Goal: Task Accomplishment & Management: Manage account settings

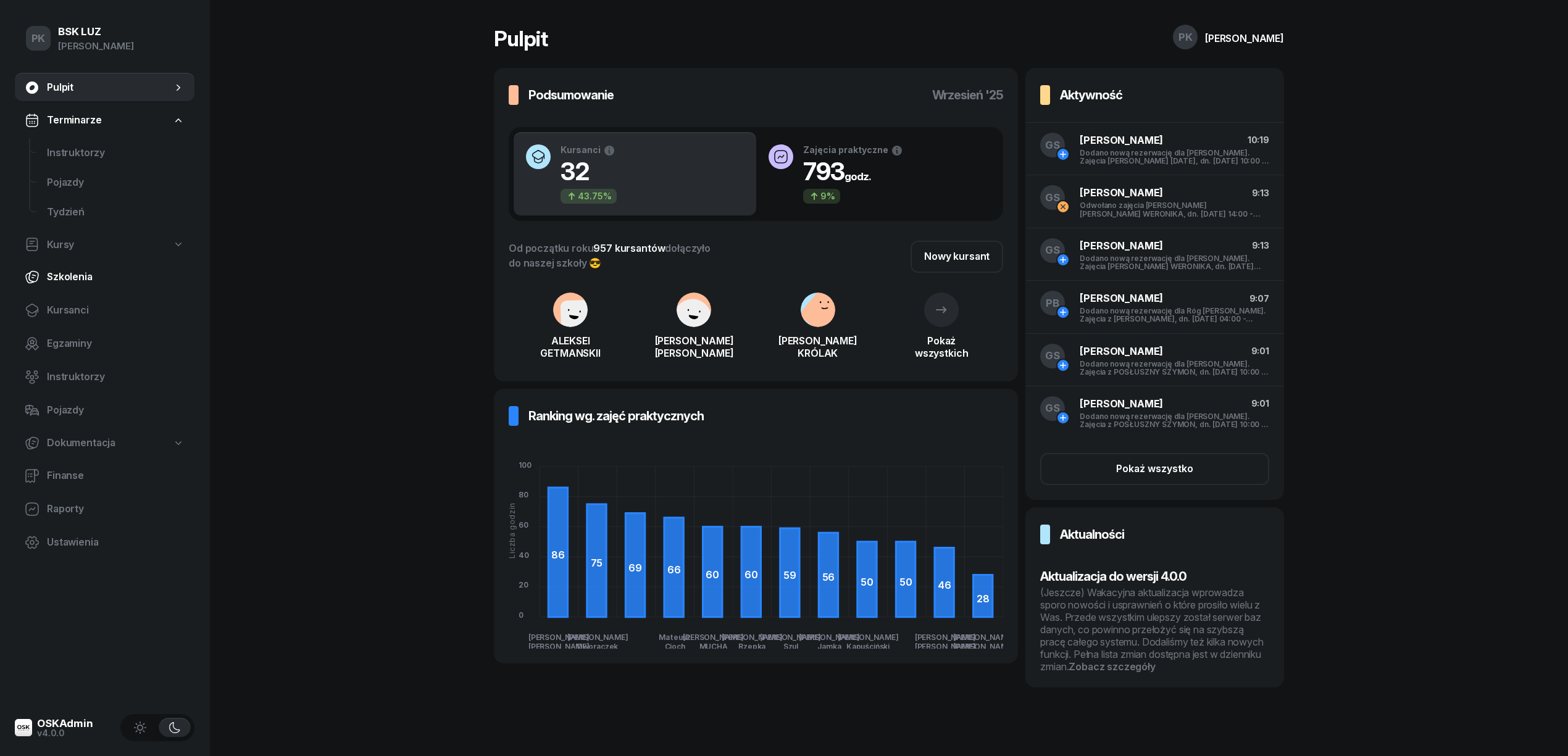
drag, startPoint x: 80, startPoint y: 309, endPoint x: 119, endPoint y: 288, distance: 44.3
click at [81, 310] on span "Kursanci" at bounding box center [115, 311] width 137 height 16
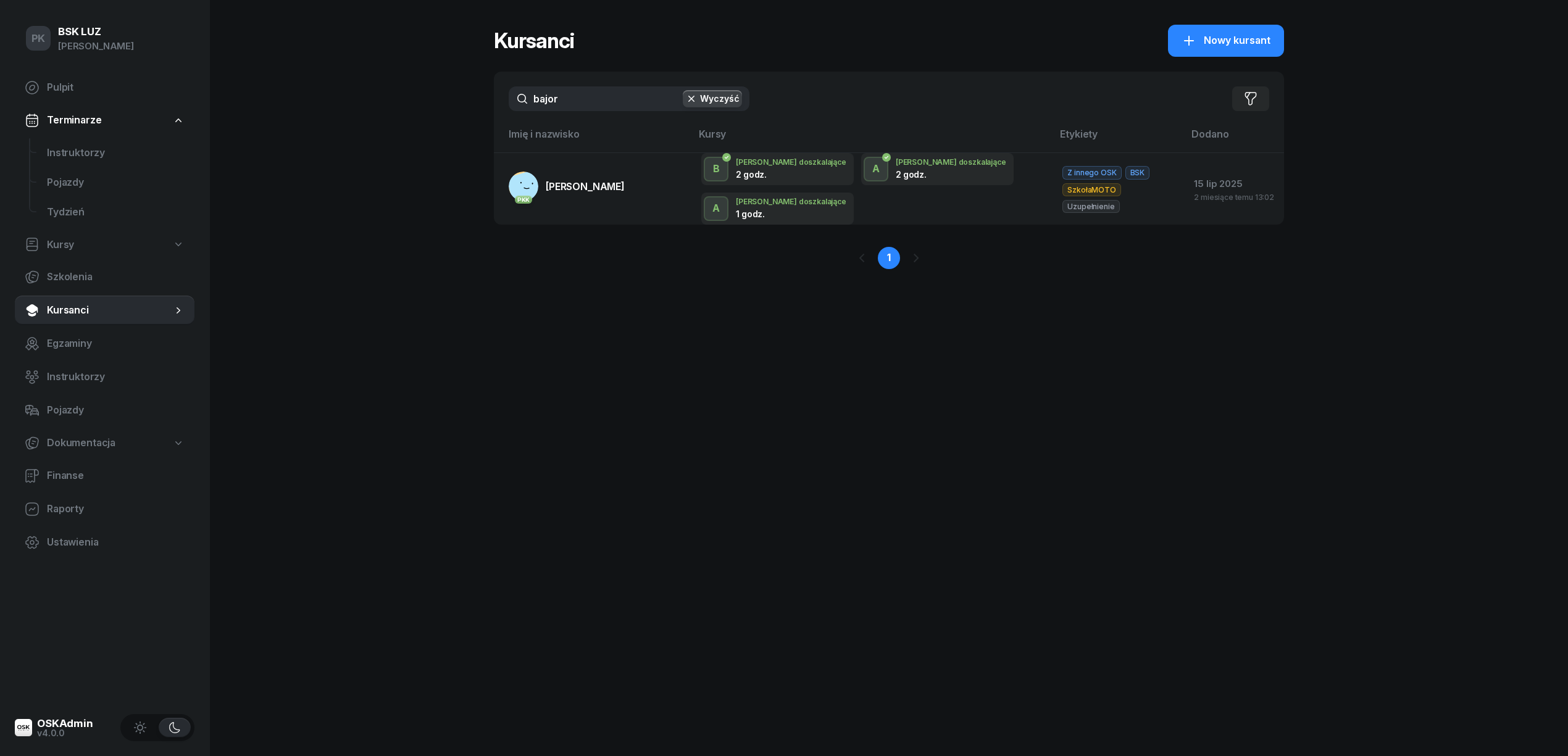
drag, startPoint x: 569, startPoint y: 102, endPoint x: 492, endPoint y: 112, distance: 77.6
click at [492, 112] on div "PK BSK [PERSON_NAME] Pulpit Terminarze Instruktorzy Pojazdy Tydzień Kursy Szkol…" at bounding box center [784, 378] width 1568 height 756
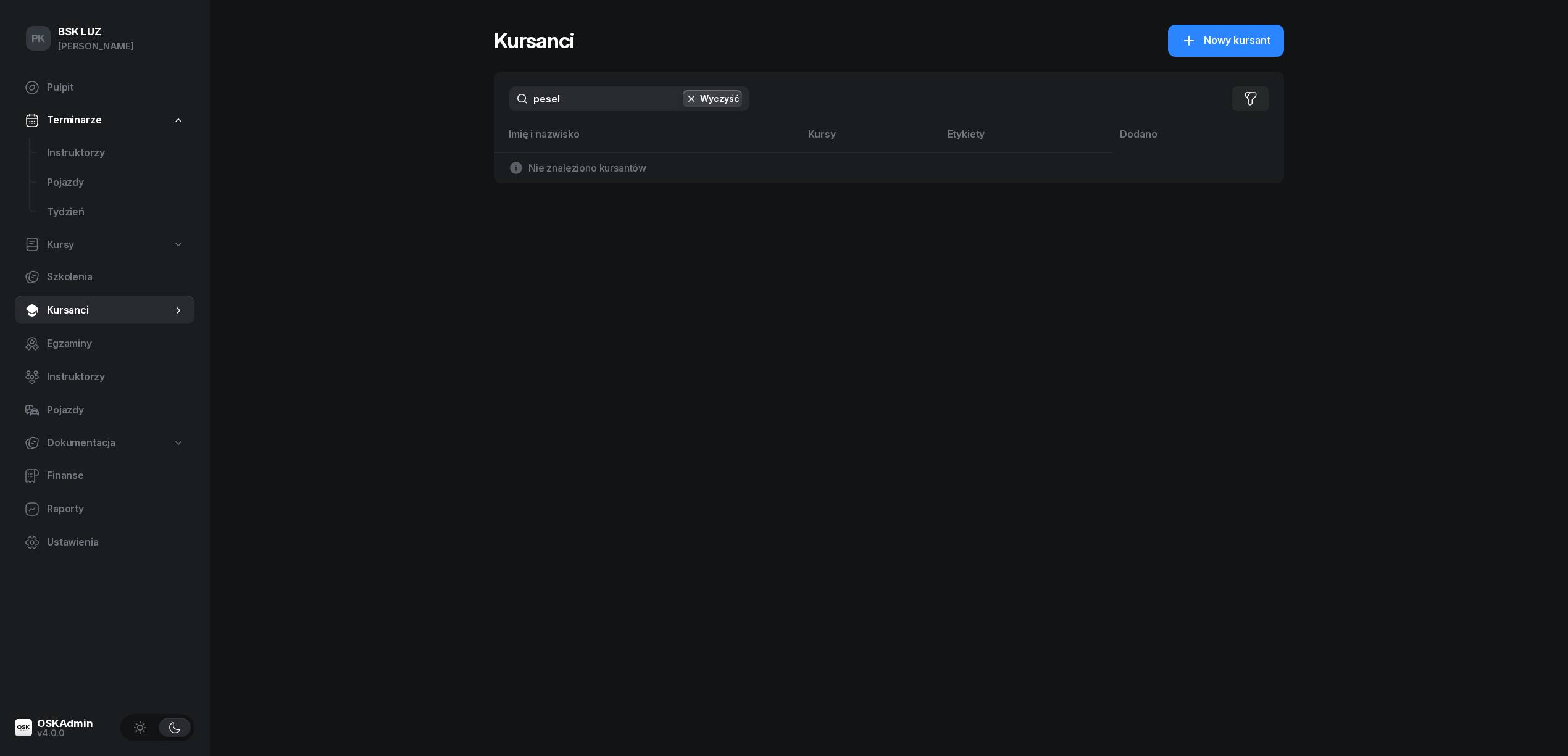
drag, startPoint x: 612, startPoint y: 108, endPoint x: 486, endPoint y: 105, distance: 126.0
click at [486, 104] on div "PK BSK [PERSON_NAME] Pulpit Terminarze Instruktorzy Pojazdy Tydzień Kursy Szkol…" at bounding box center [784, 378] width 1568 height 756
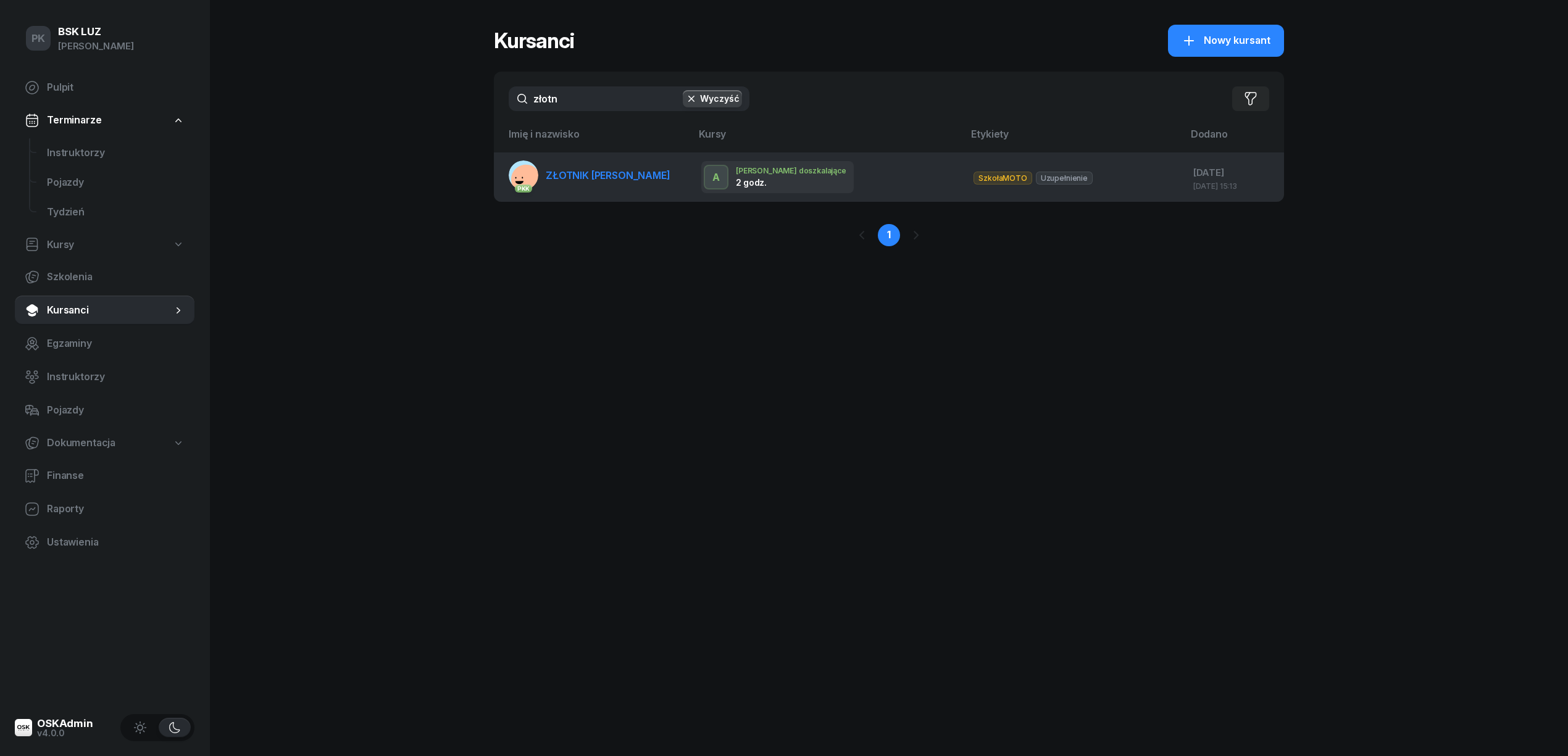
type input "złotn"
click at [572, 184] on link "PKK ZŁOTNIK DANIEL" at bounding box center [589, 175] width 162 height 30
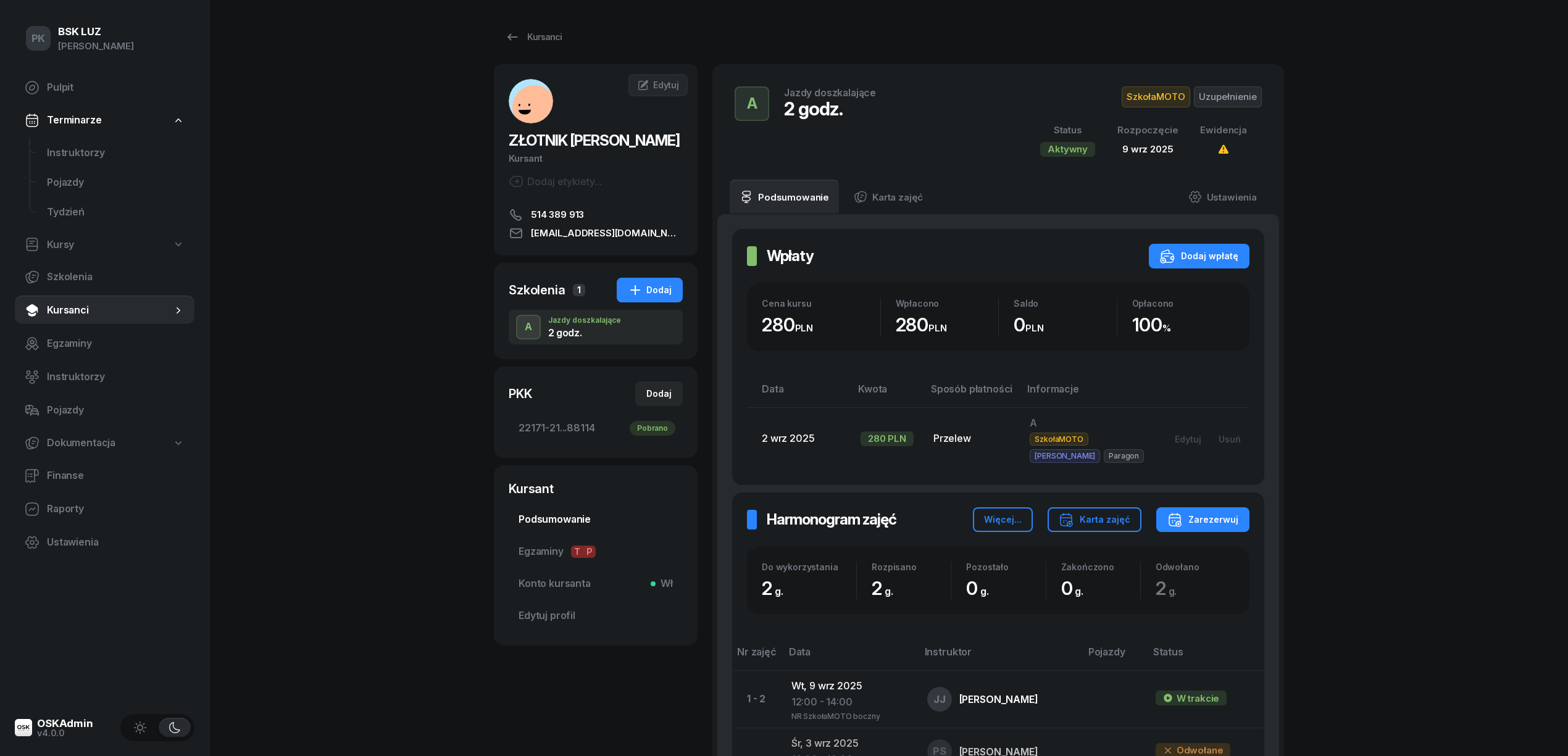
click at [554, 510] on link "Podsumowanie" at bounding box center [595, 520] width 174 height 30
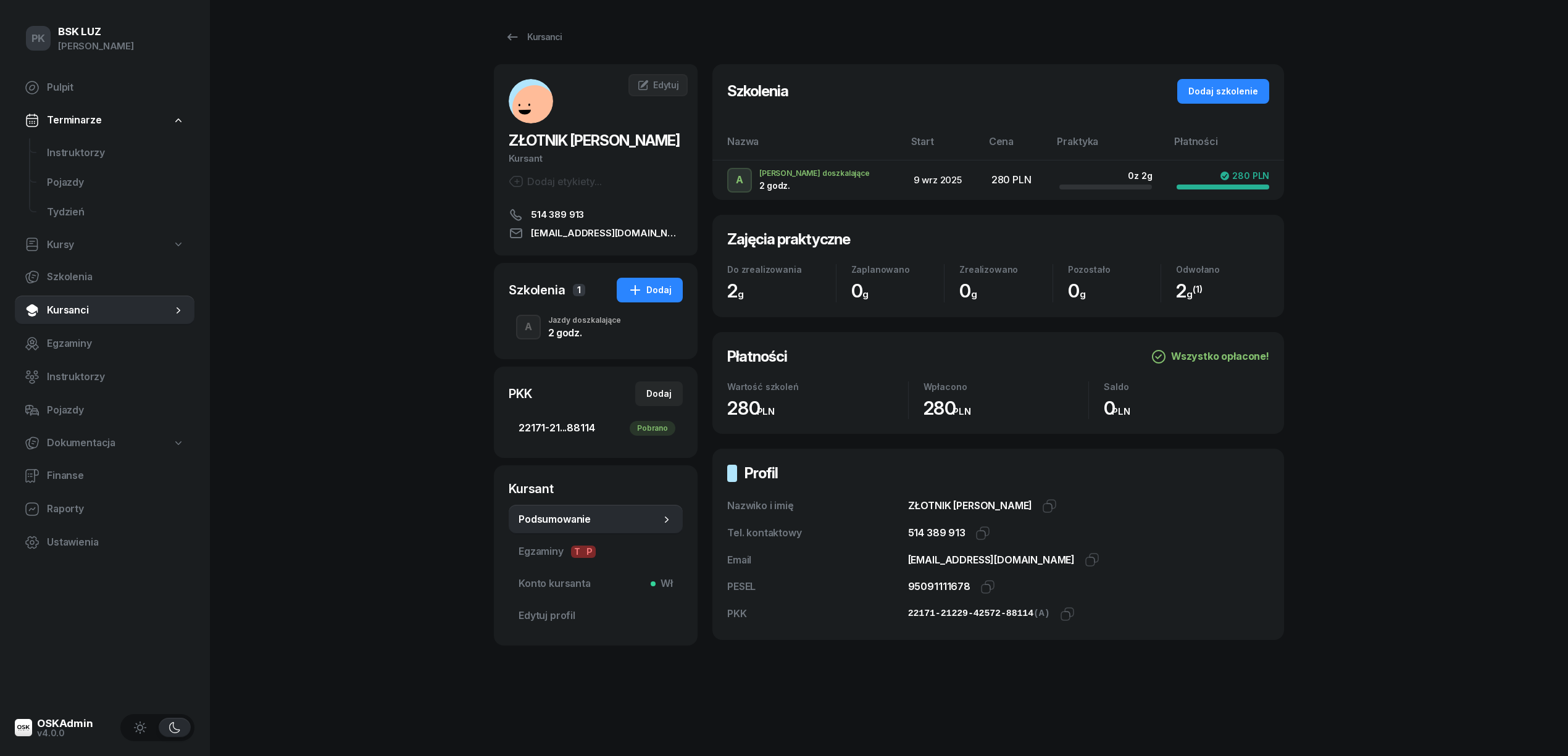
click at [556, 423] on span "22171-21...88114 Pobrano" at bounding box center [595, 429] width 154 height 16
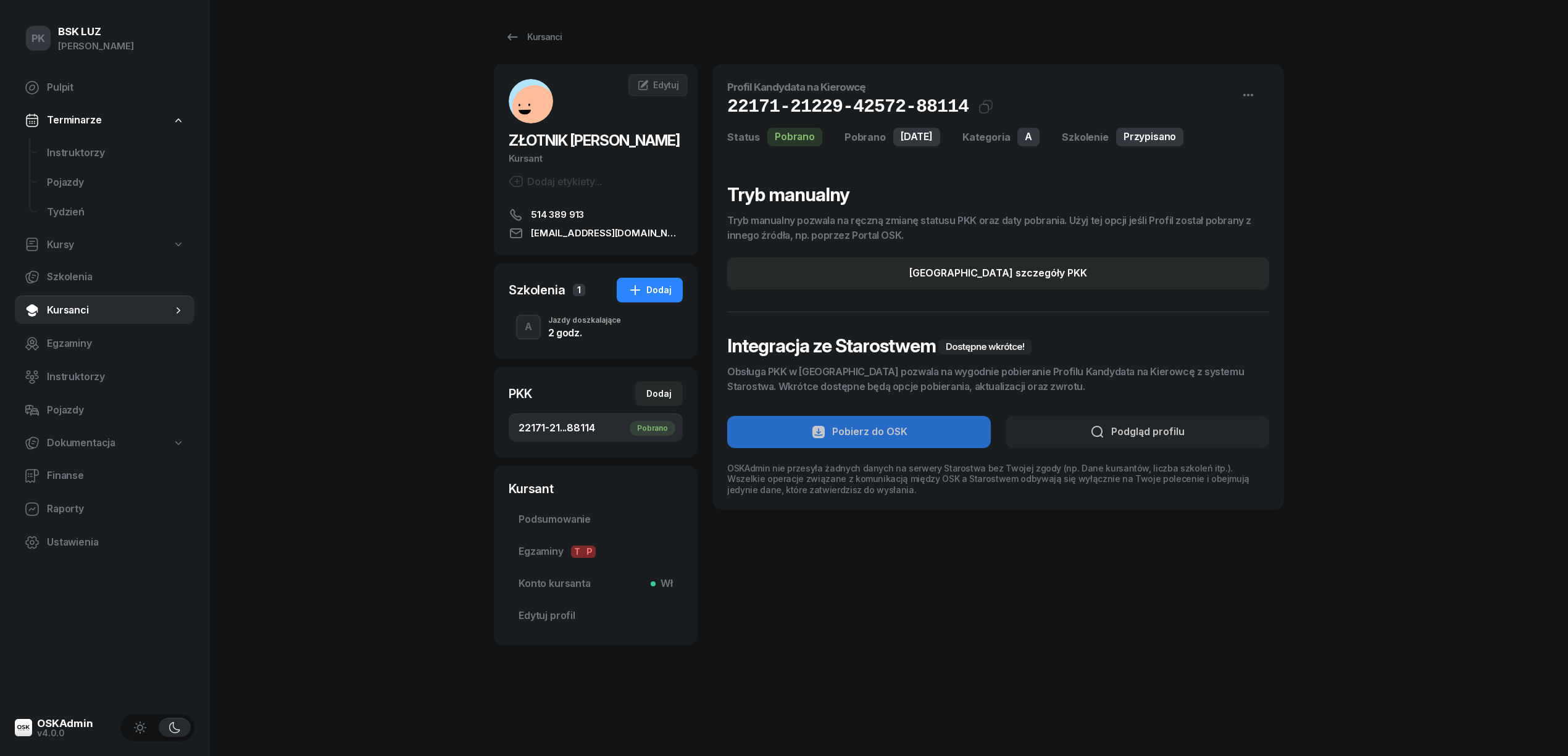
drag, startPoint x: 556, startPoint y: 423, endPoint x: 265, endPoint y: 500, distance: 301.0
click at [265, 500] on div "PK BSK LUZ Piotr Klimek Pulpit Terminarze Instruktorzy Pojazdy Tydzień Kursy Sz…" at bounding box center [784, 378] width 1568 height 756
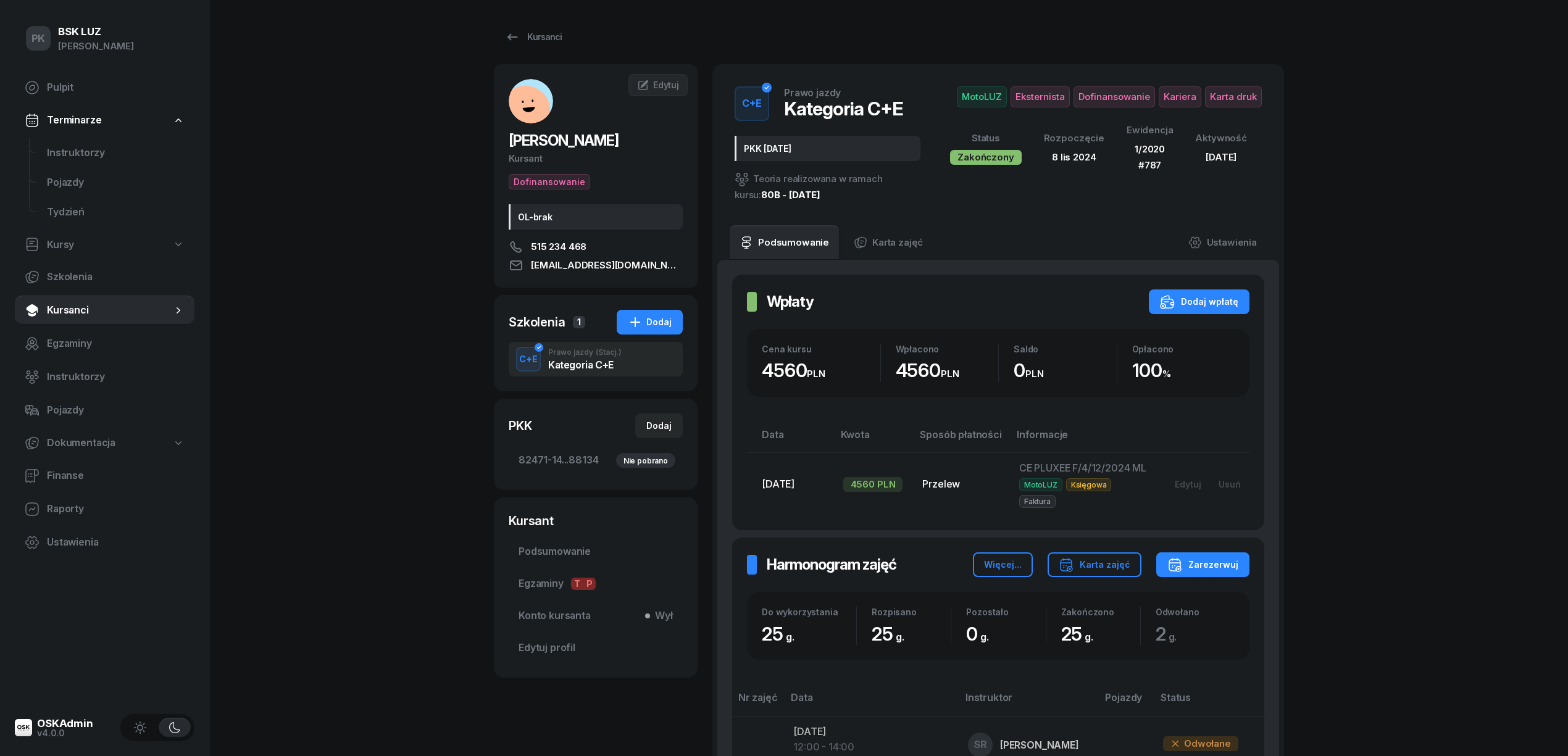
scroll to position [247, 0]
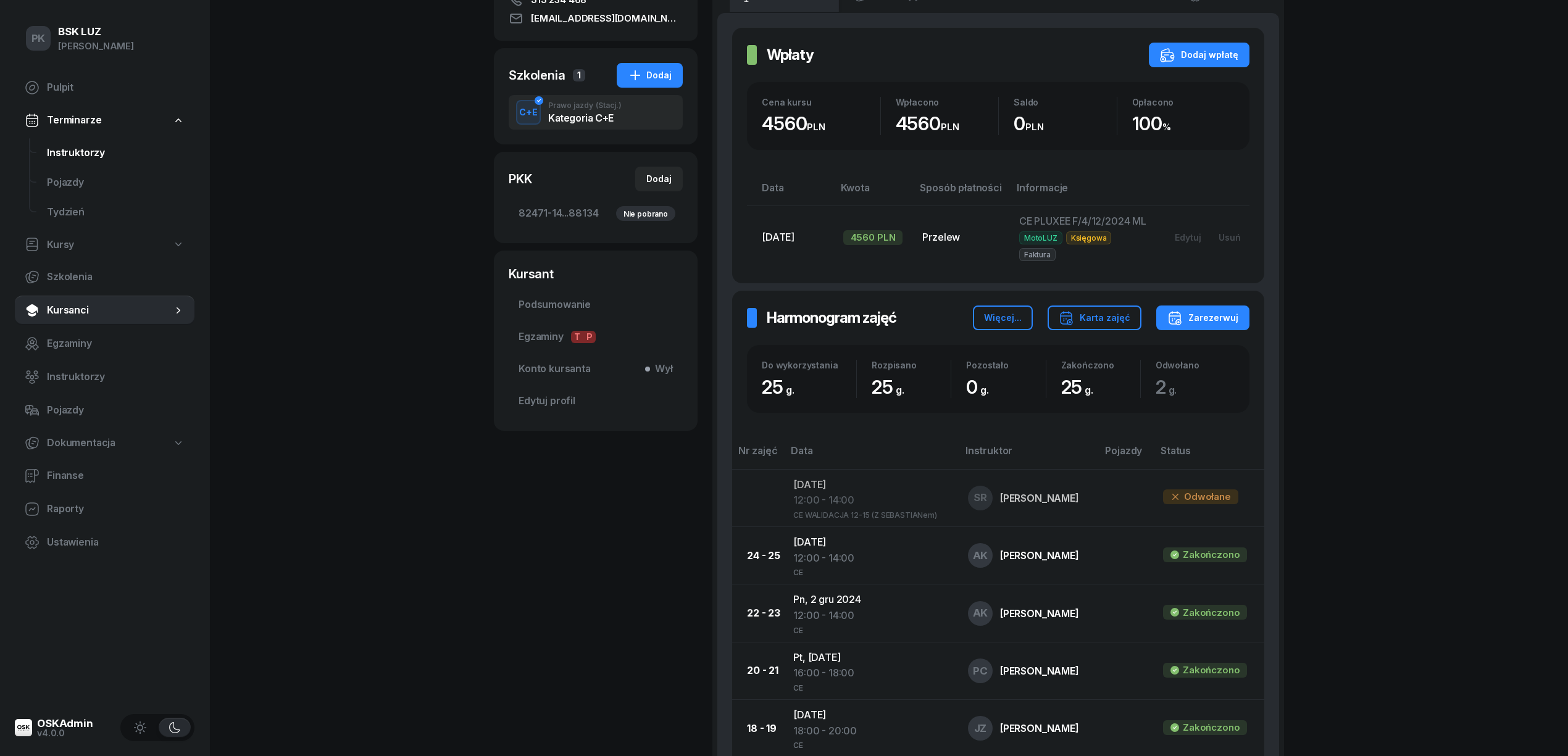
click at [50, 150] on span "Instruktorzy" at bounding box center [115, 153] width 137 height 16
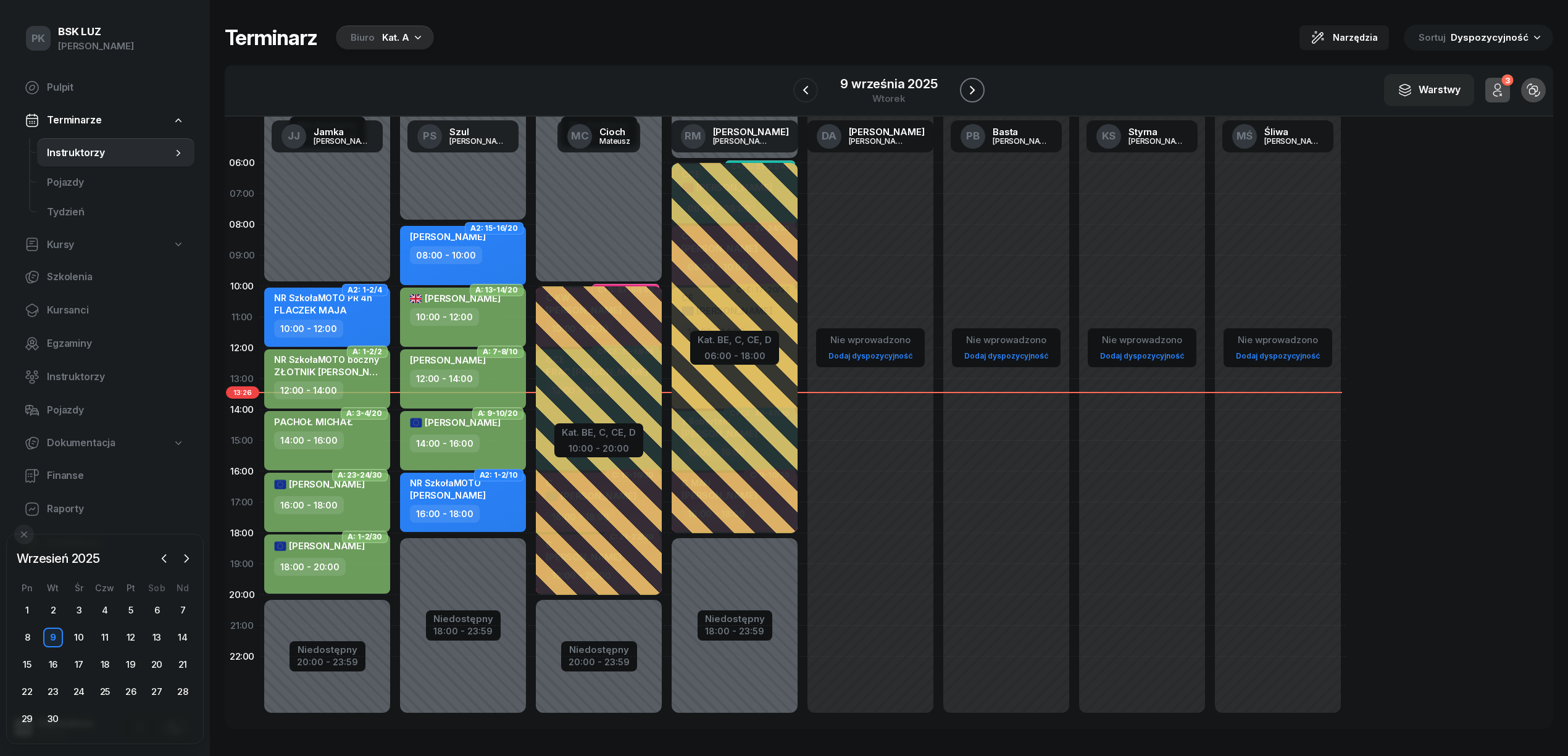
click at [971, 87] on icon "button" at bounding box center [972, 90] width 5 height 9
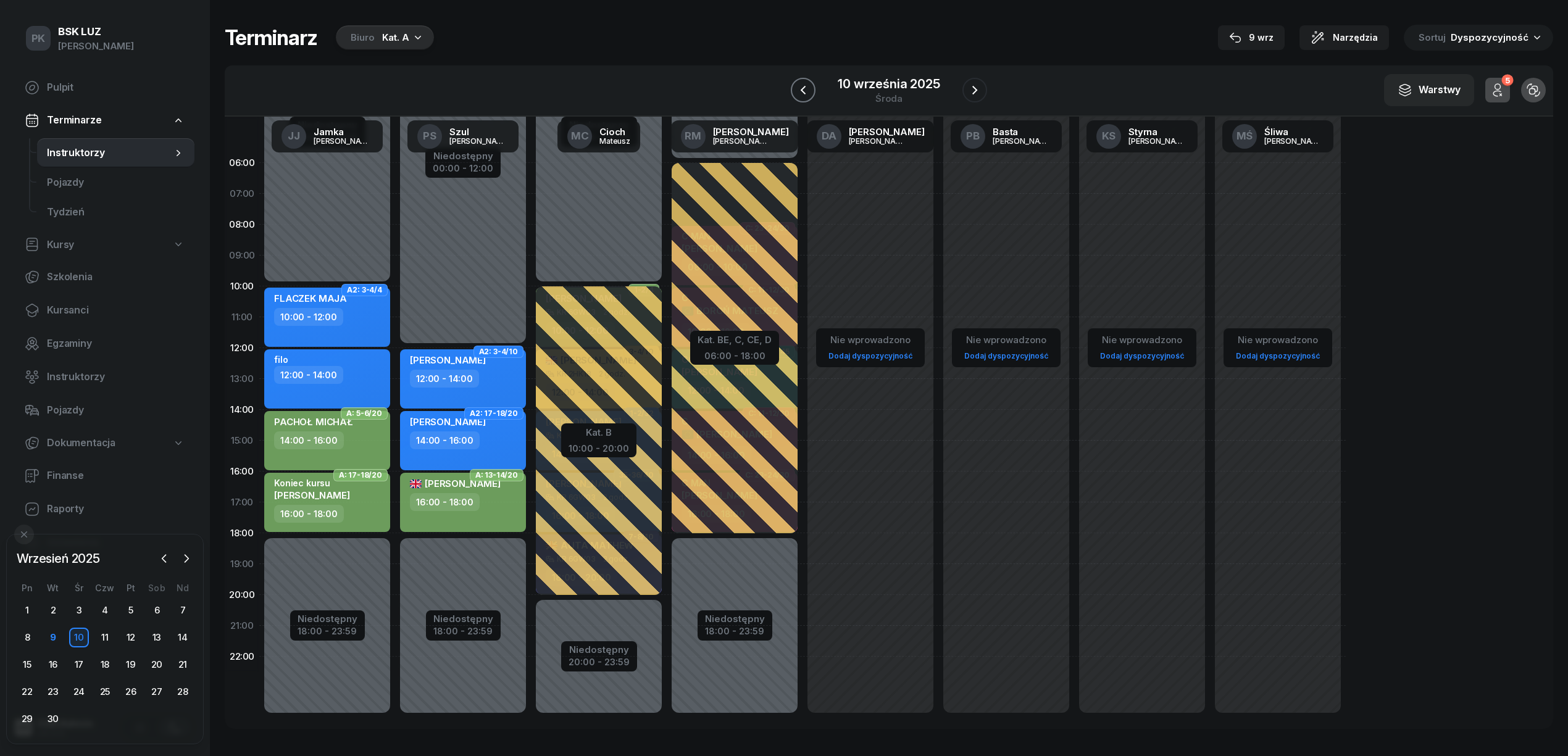
click at [801, 90] on icon "button" at bounding box center [803, 90] width 15 height 15
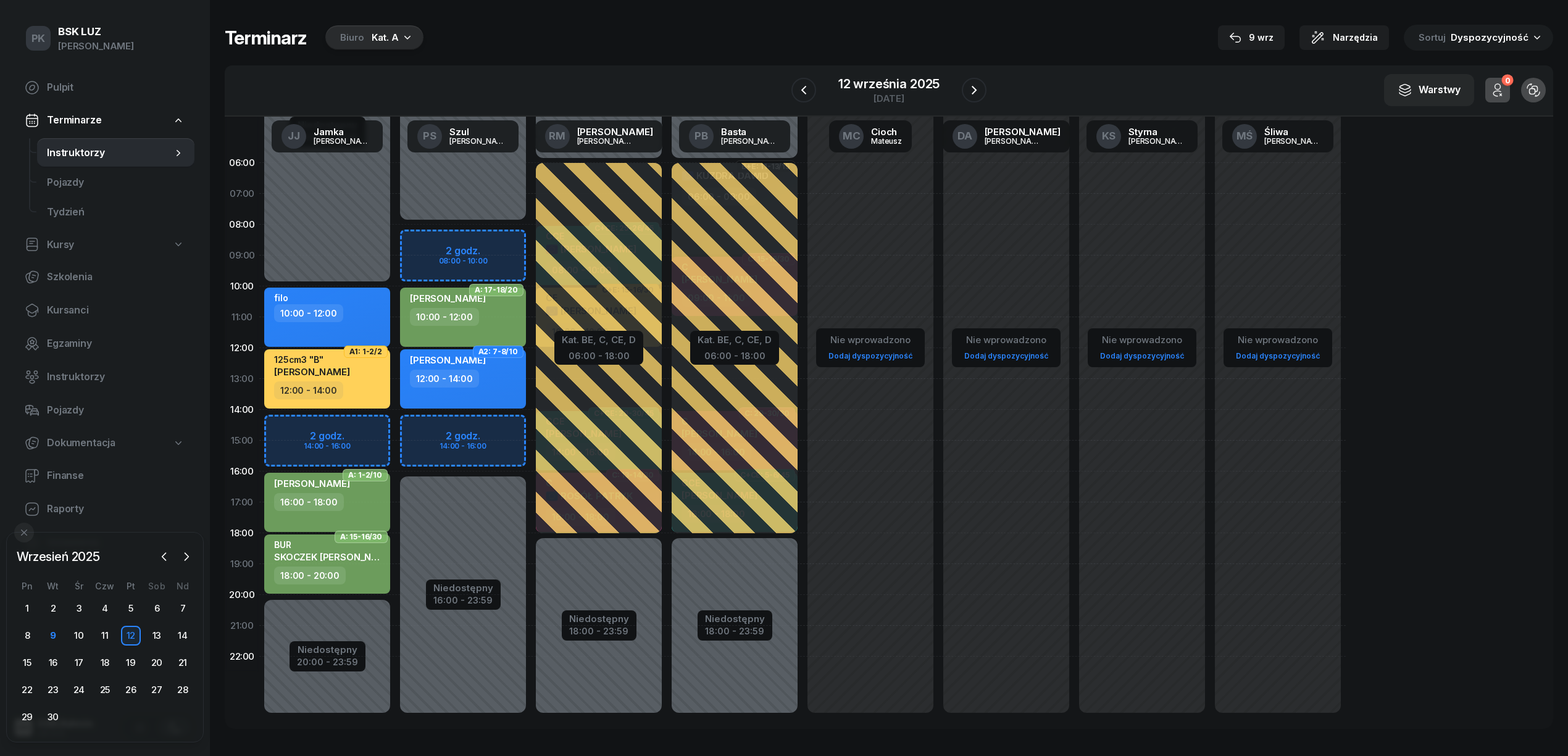
click at [363, 39] on div "Biuro Kat. A" at bounding box center [374, 37] width 98 height 24
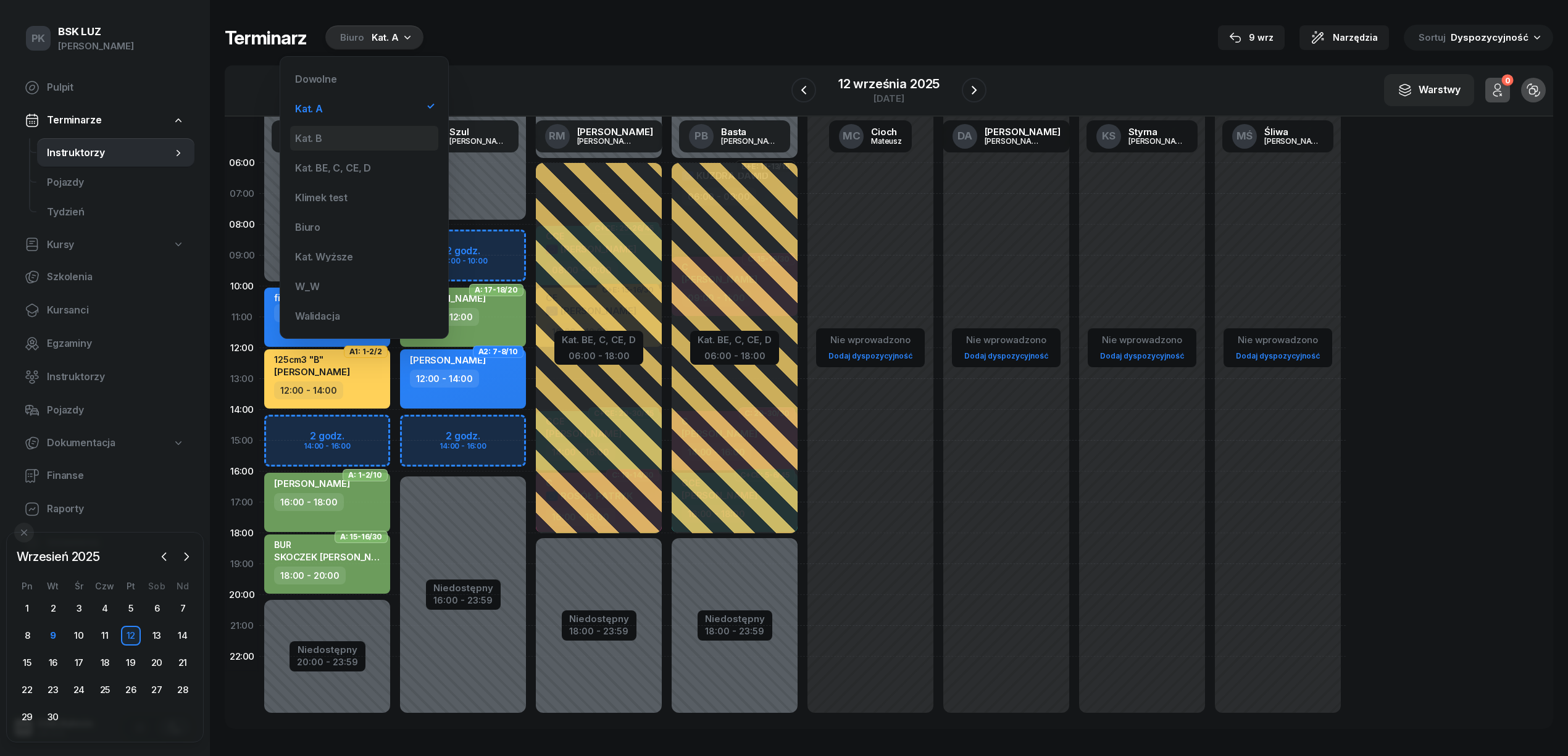
click at [354, 137] on div "Kat. B" at bounding box center [364, 138] width 148 height 24
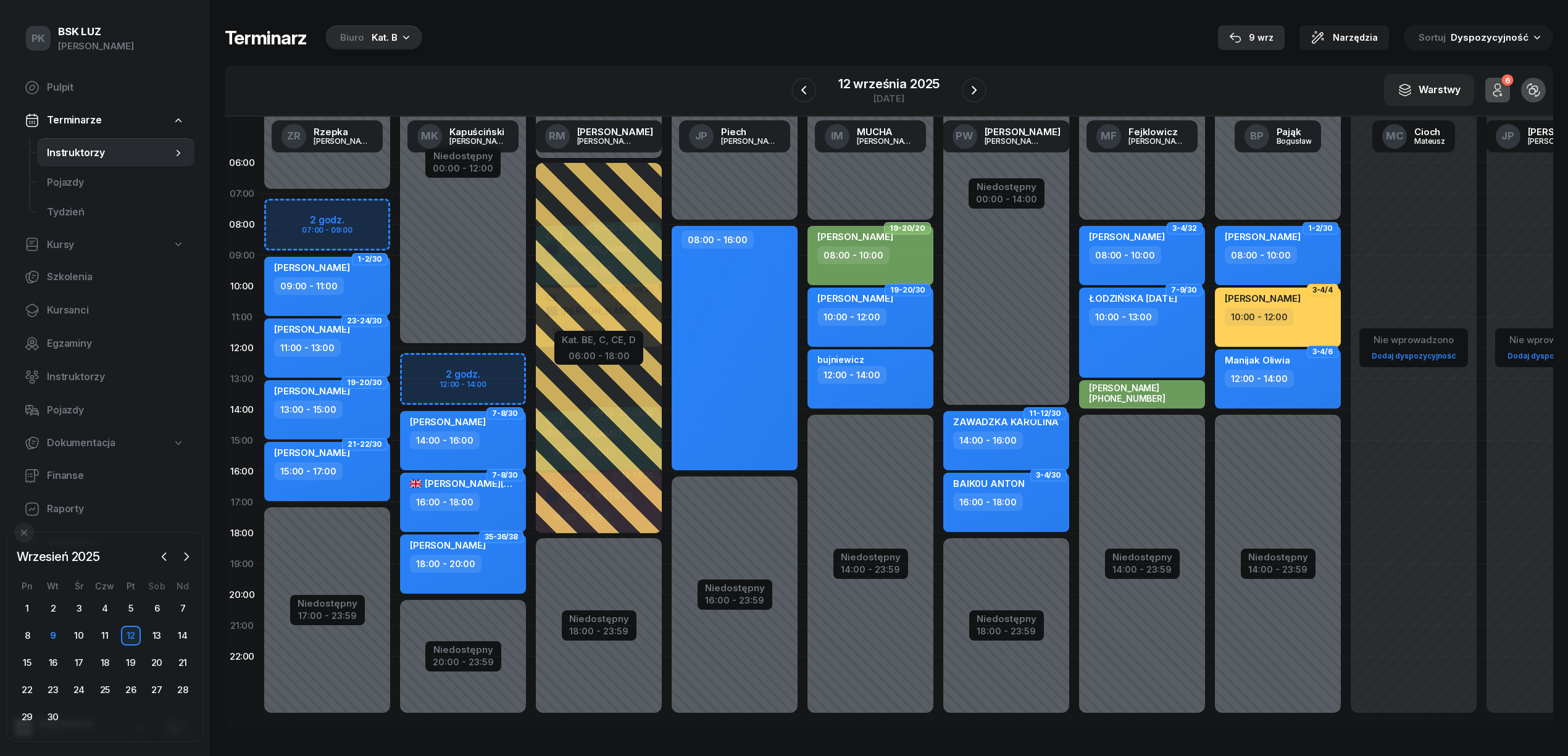
click at [1260, 33] on div "9 wrz" at bounding box center [1251, 38] width 45 height 15
